Goal: Task Accomplishment & Management: Manage account settings

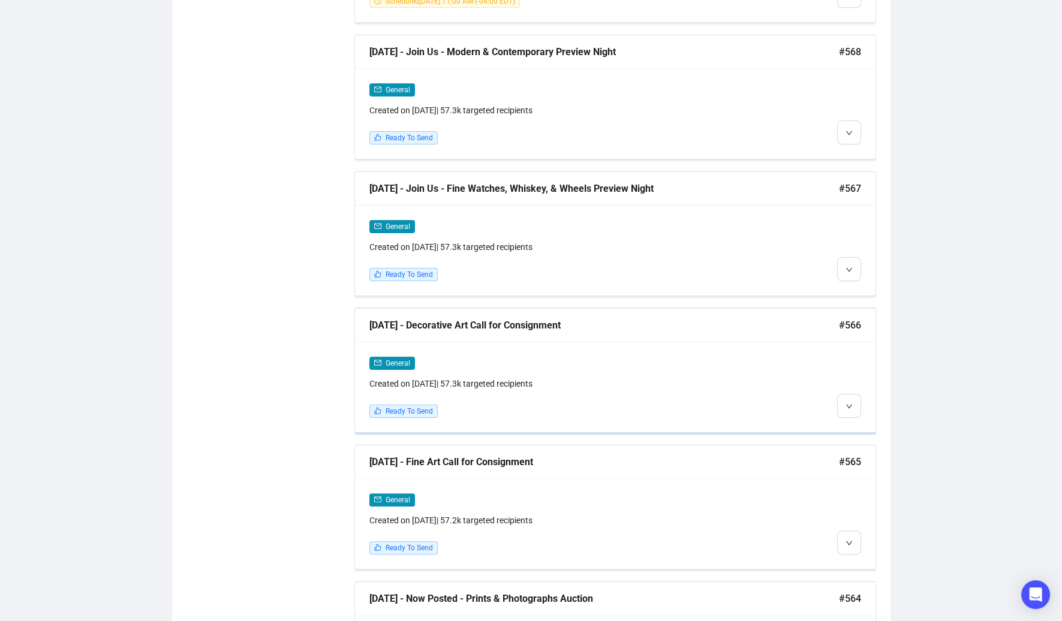
scroll to position [1048, 0]
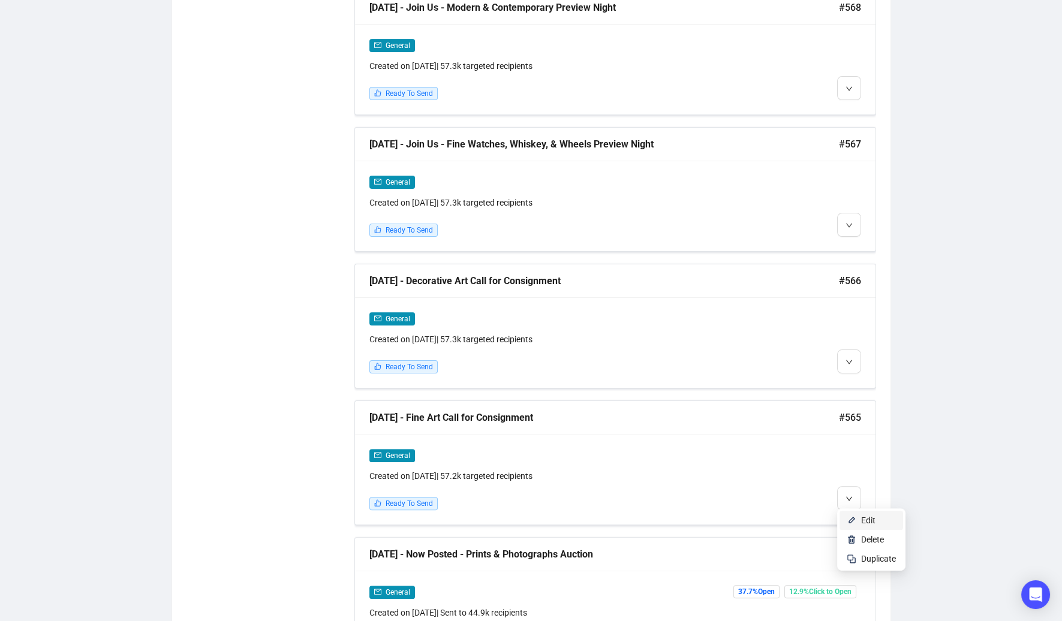
click at [861, 519] on span "Edit" at bounding box center [868, 521] width 14 height 10
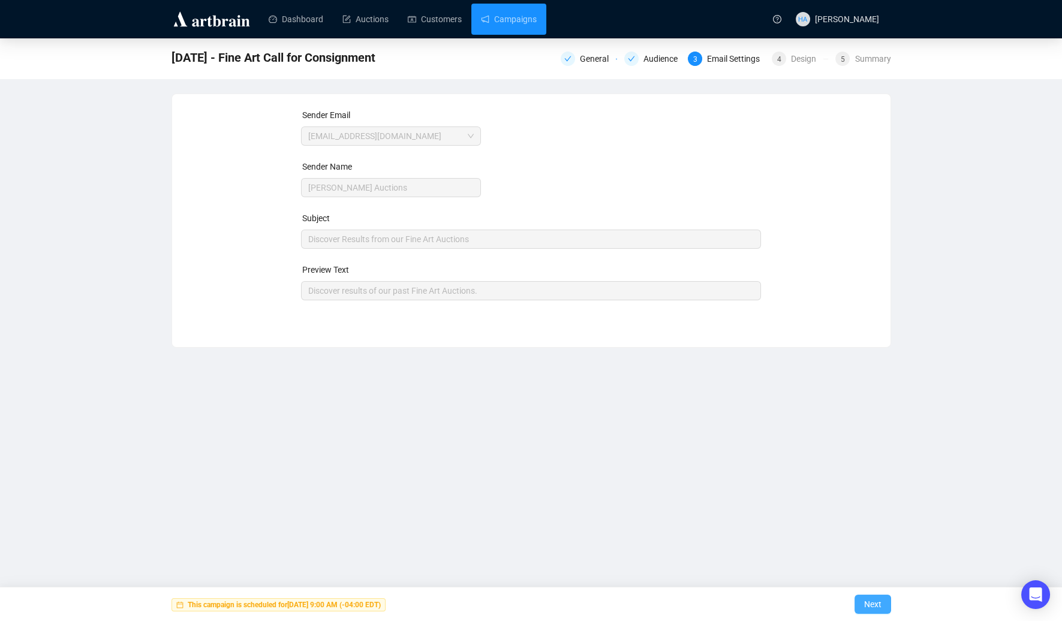
click at [875, 604] on span "Next" at bounding box center [872, 604] width 17 height 34
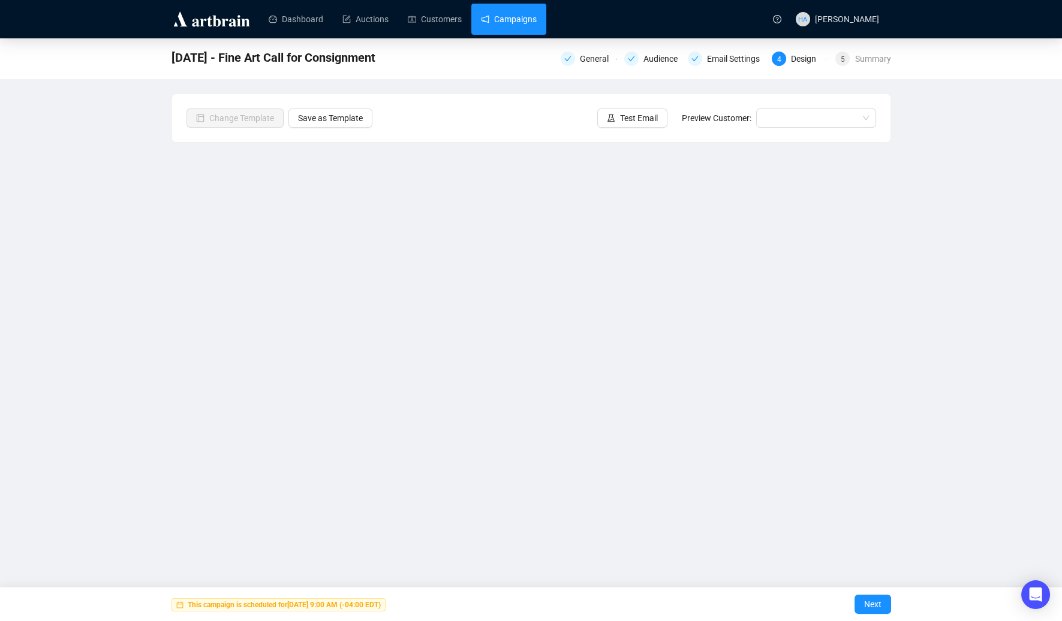
click at [517, 20] on link "Campaigns" at bounding box center [509, 19] width 56 height 31
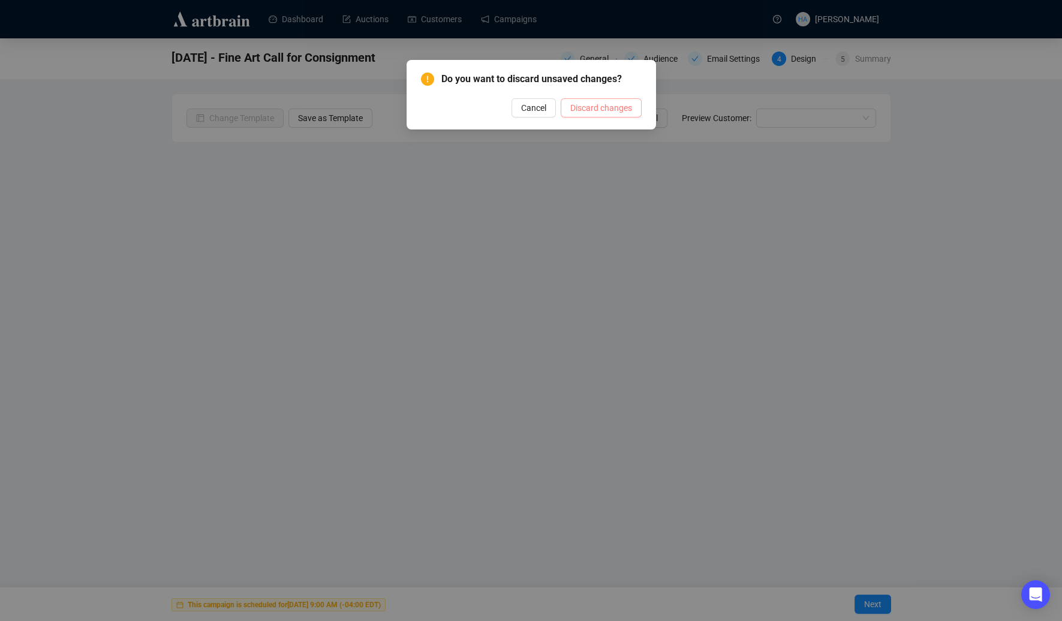
click at [584, 104] on span "Discard changes" at bounding box center [601, 107] width 62 height 13
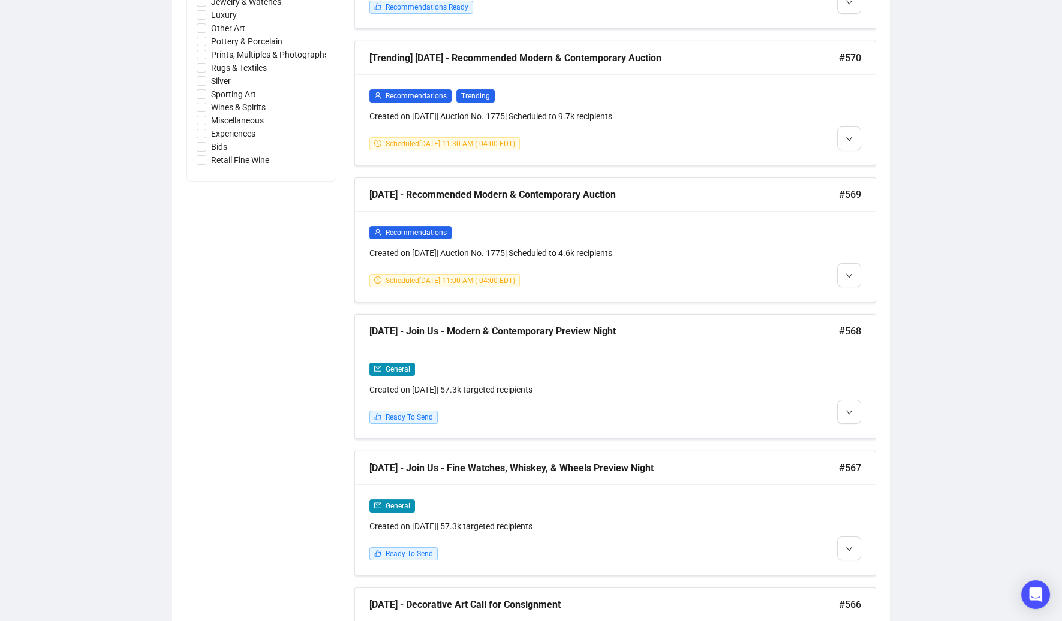
scroll to position [737, 0]
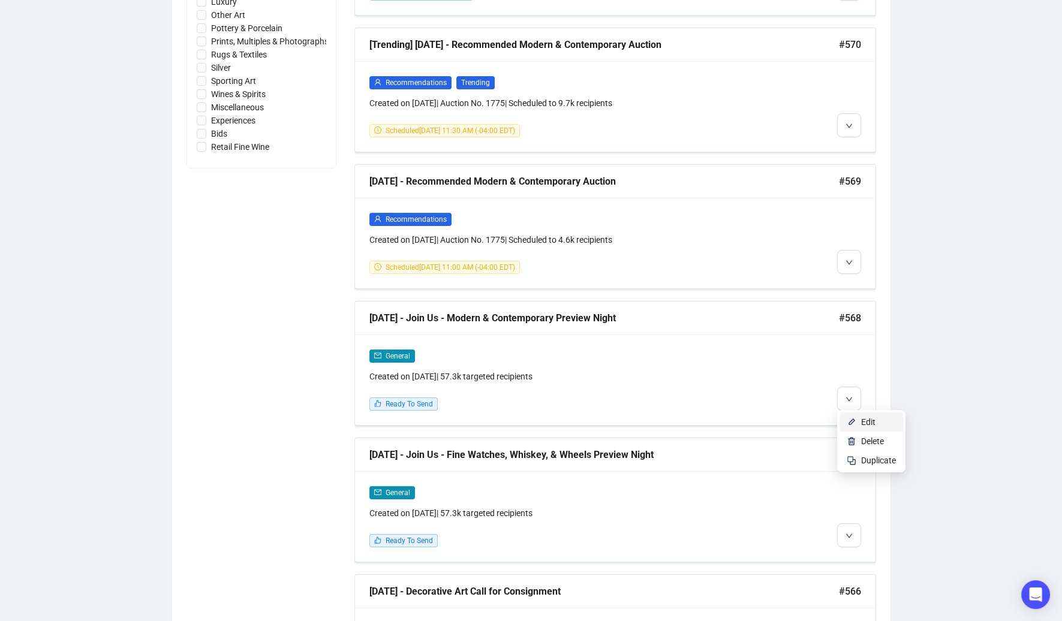
click at [854, 418] on img at bounding box center [851, 422] width 10 height 10
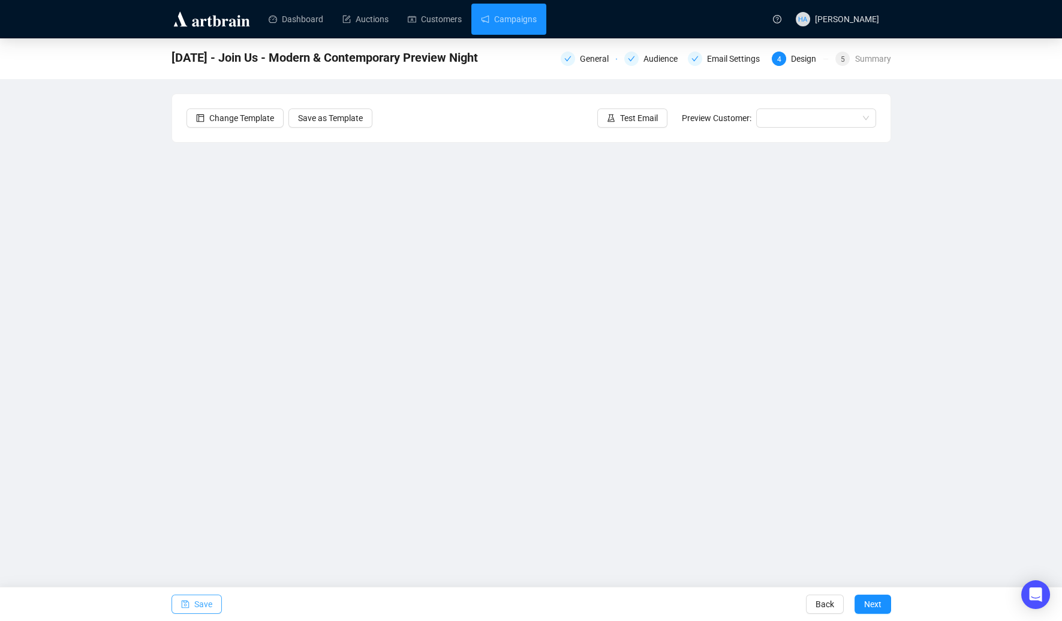
click at [207, 604] on span "Save" at bounding box center [203, 604] width 18 height 34
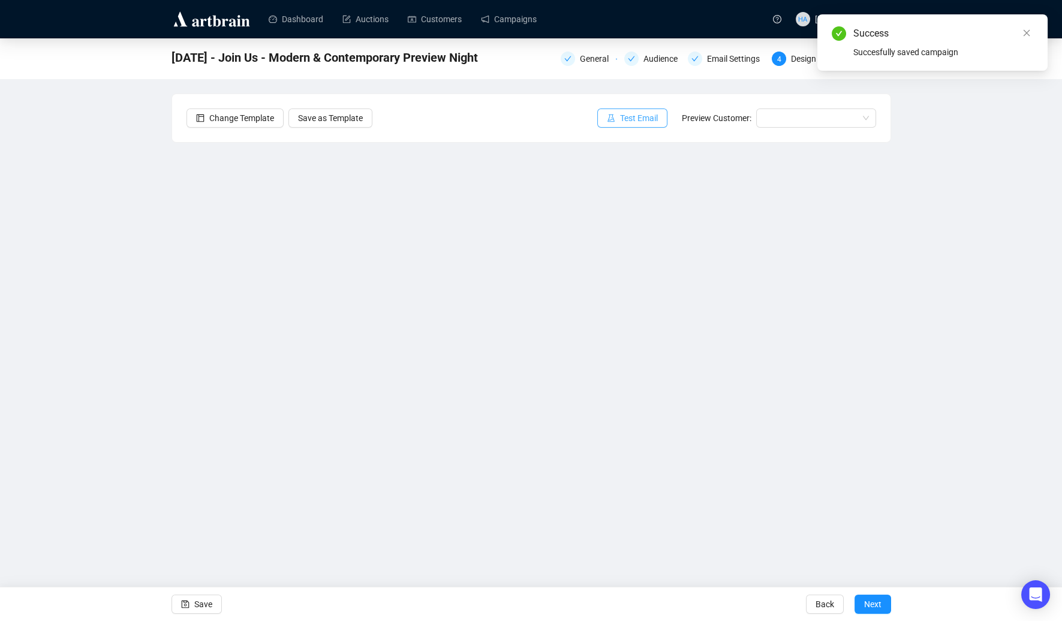
click at [638, 116] on span "Test Email" at bounding box center [639, 118] width 38 height 13
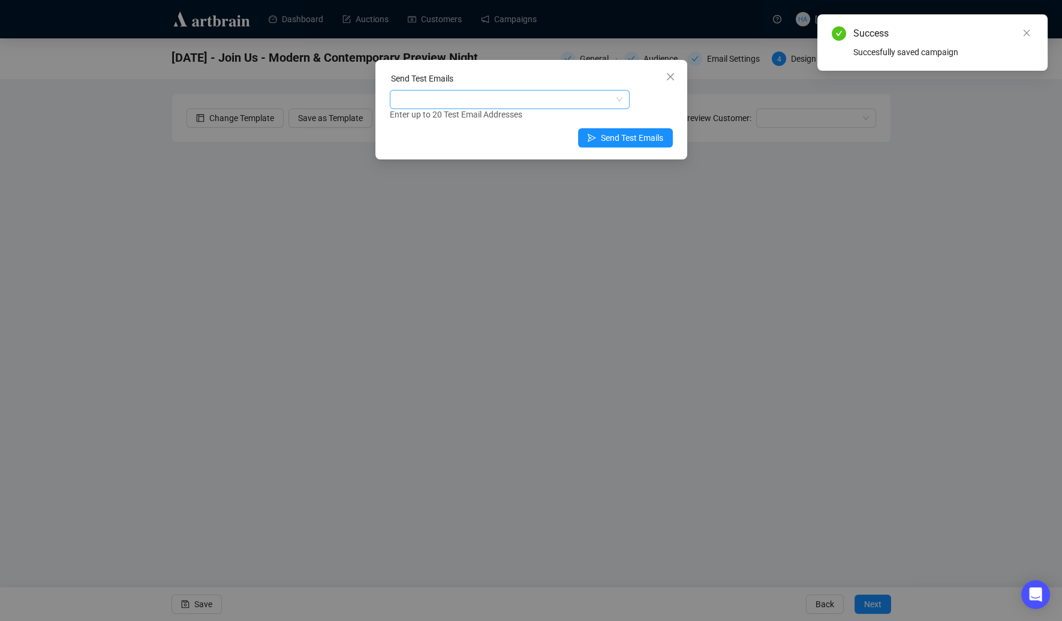
click at [485, 90] on div at bounding box center [510, 99] width 240 height 19
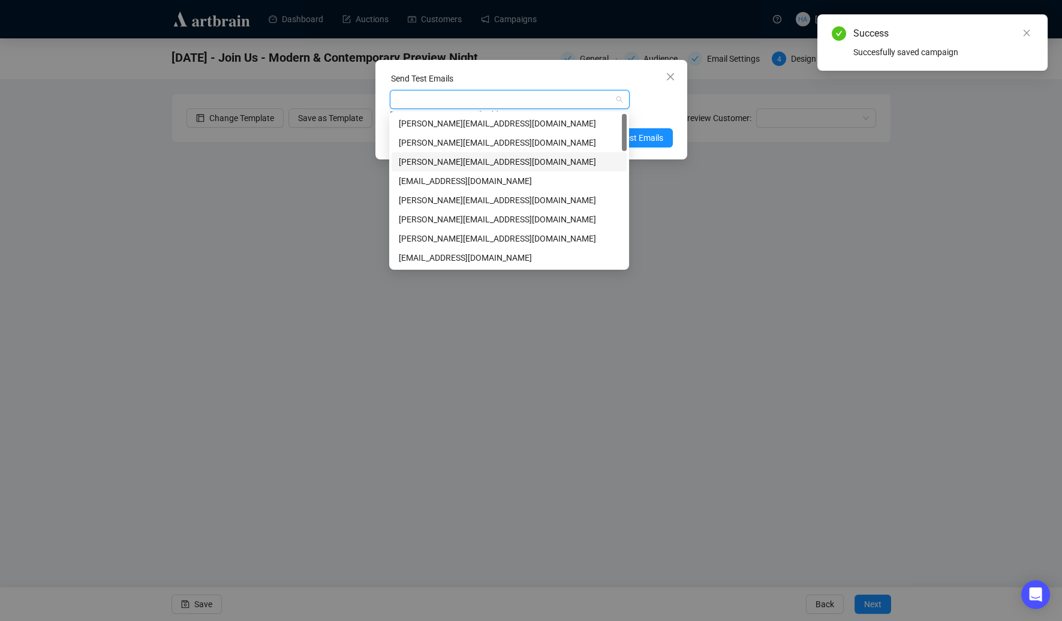
click at [444, 164] on div "[PERSON_NAME][EMAIL_ADDRESS][DOMAIN_NAME]" at bounding box center [509, 161] width 221 height 13
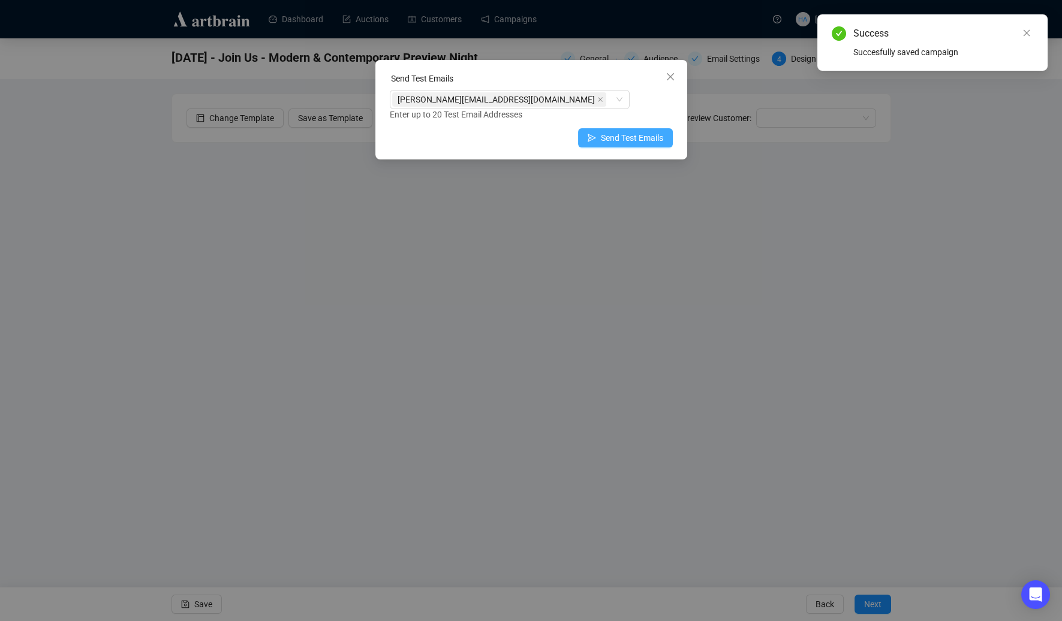
click at [658, 145] on button "Send Test Emails" at bounding box center [625, 137] width 95 height 19
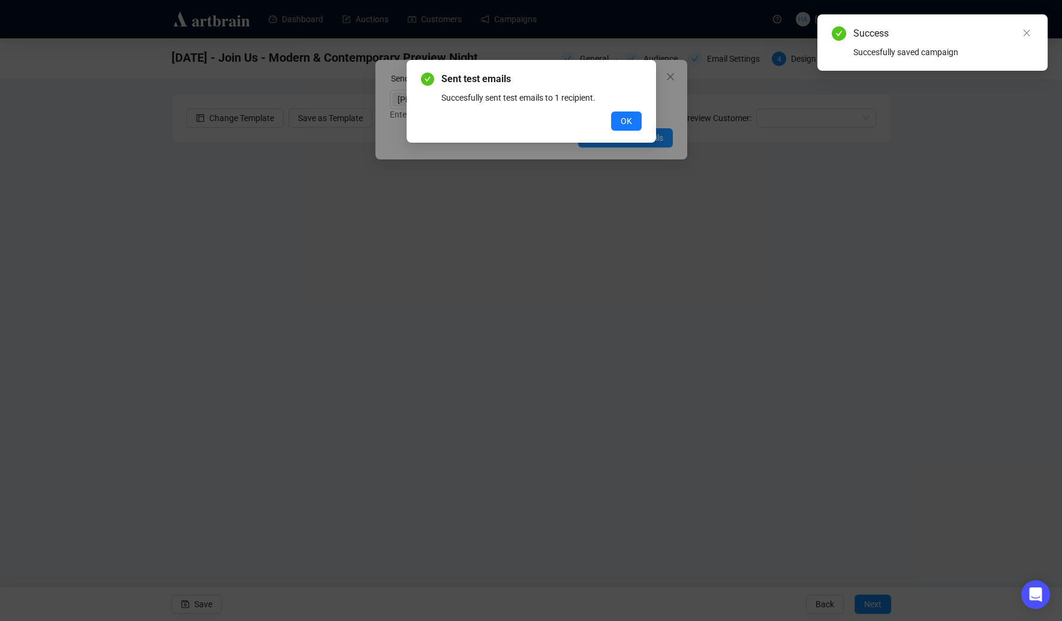
drag, startPoint x: 624, startPoint y: 122, endPoint x: 493, endPoint y: 70, distance: 140.7
click at [623, 122] on span "OK" at bounding box center [625, 121] width 11 height 13
